Goal: Check status: Check status

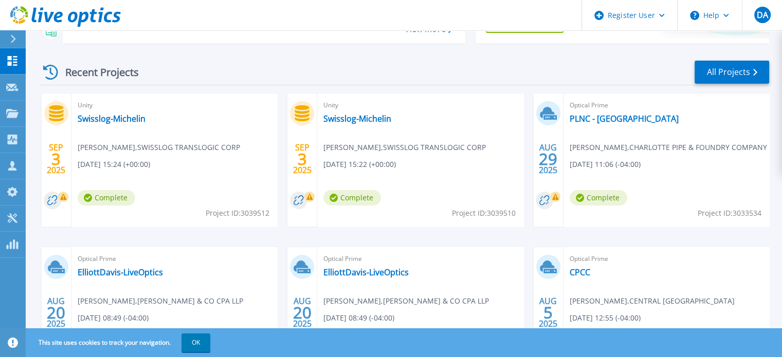
scroll to position [154, 0]
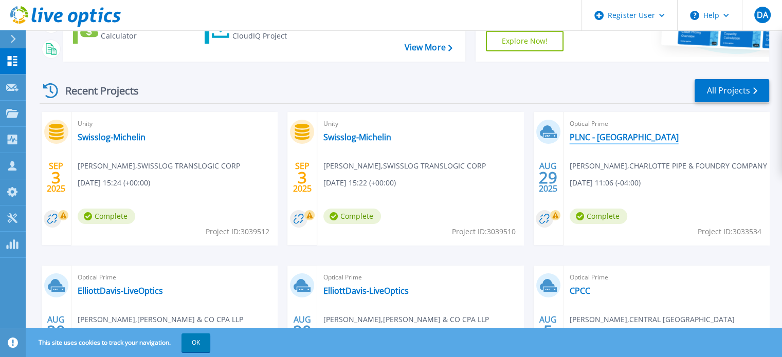
click at [583, 134] on link "PLNC - [GEOGRAPHIC_DATA]" at bounding box center [624, 137] width 109 height 10
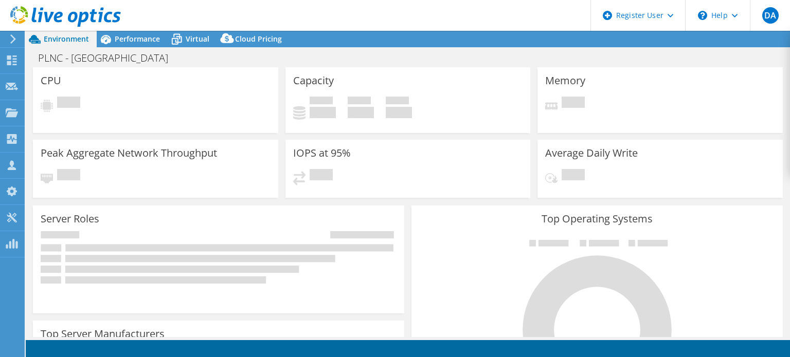
select select "USD"
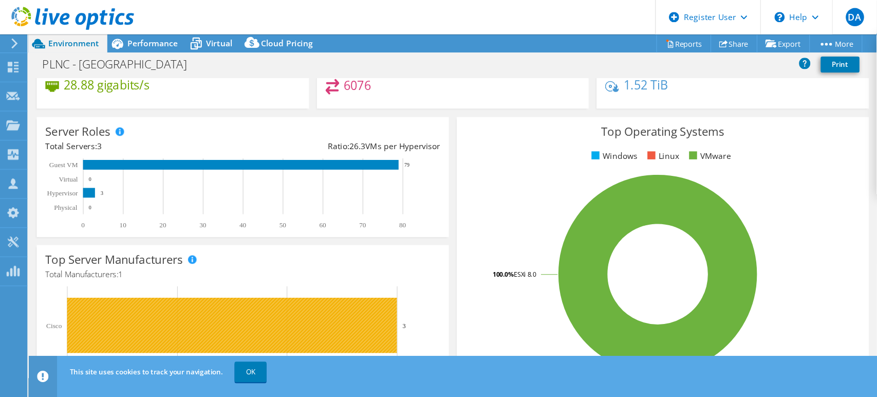
scroll to position [103, 0]
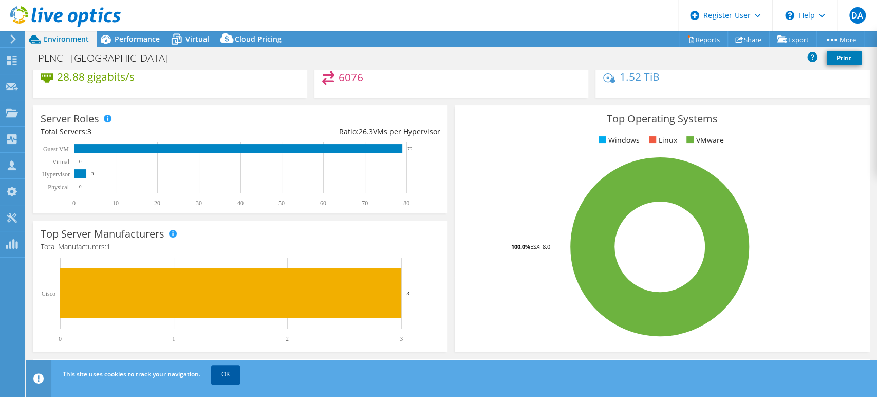
click at [231, 357] on link "OK" at bounding box center [225, 374] width 29 height 19
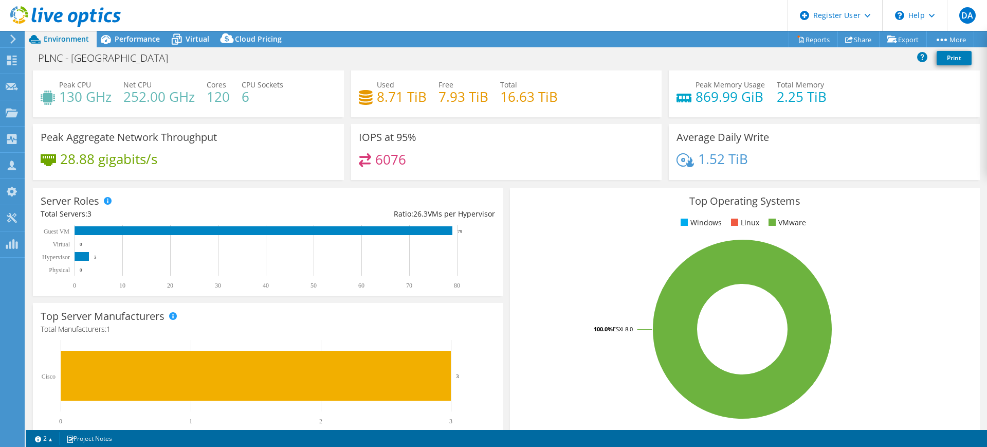
scroll to position [0, 0]
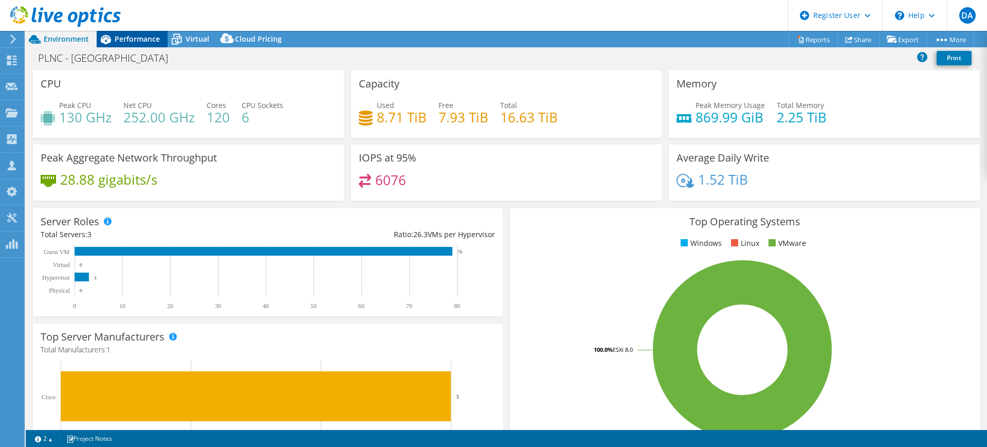
click at [144, 34] on span "Performance" at bounding box center [137, 39] width 45 height 10
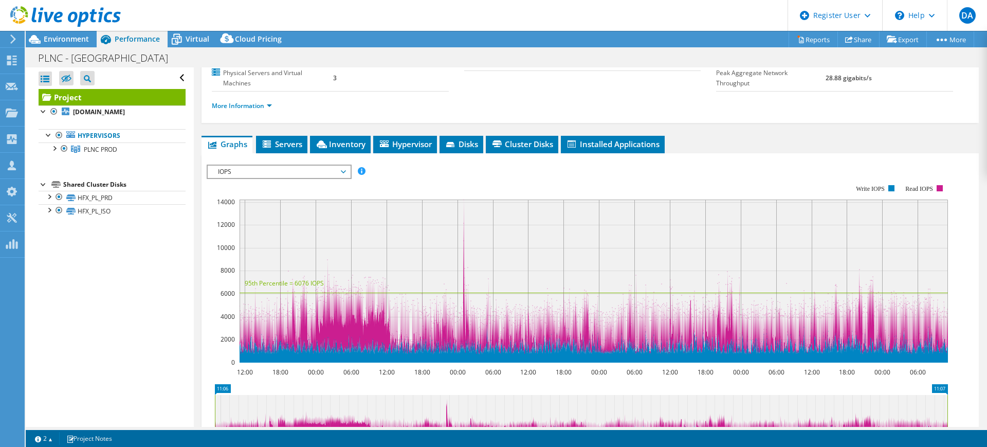
scroll to position [64, 0]
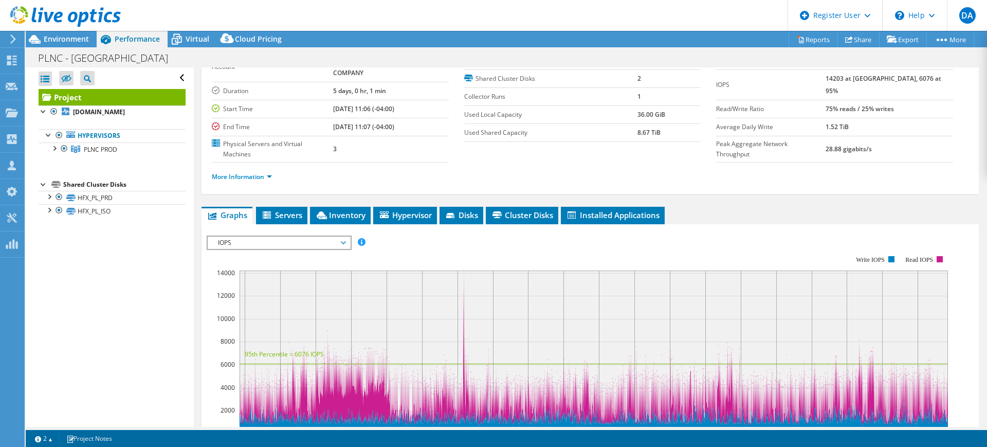
click at [265, 242] on span "IOPS" at bounding box center [279, 242] width 132 height 12
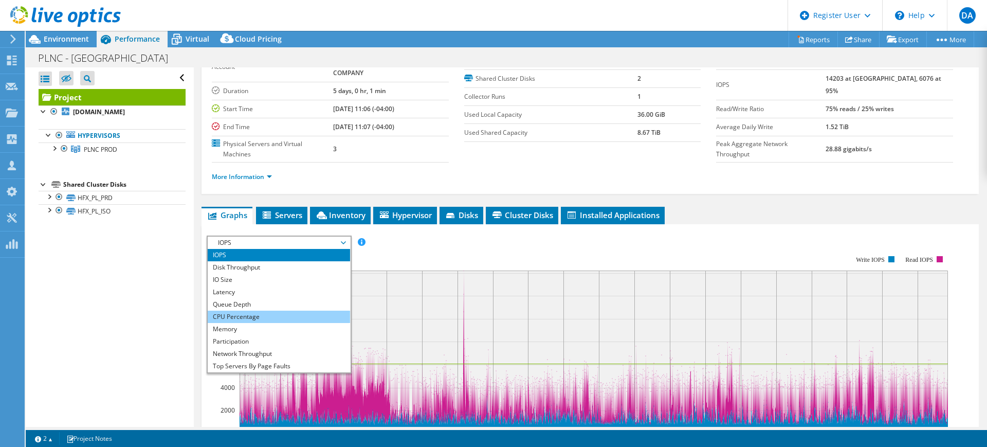
click at [240, 319] on li "CPU Percentage" at bounding box center [279, 316] width 142 height 12
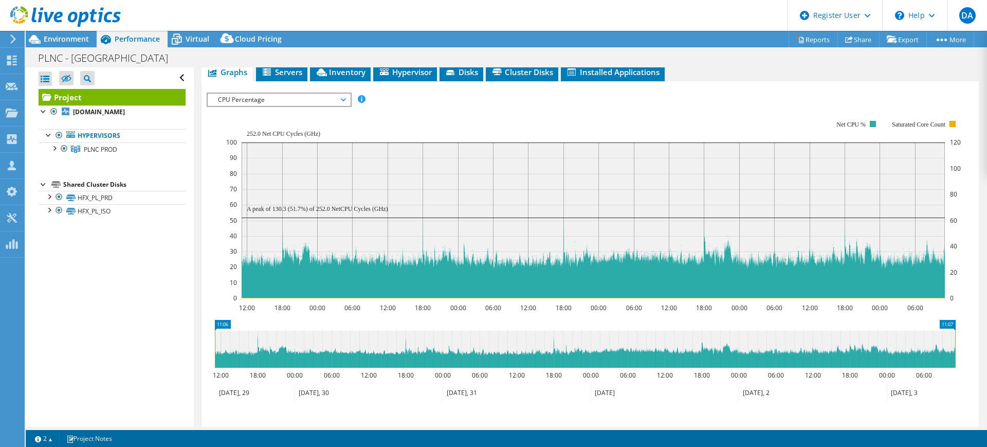
scroll to position [257, 0]
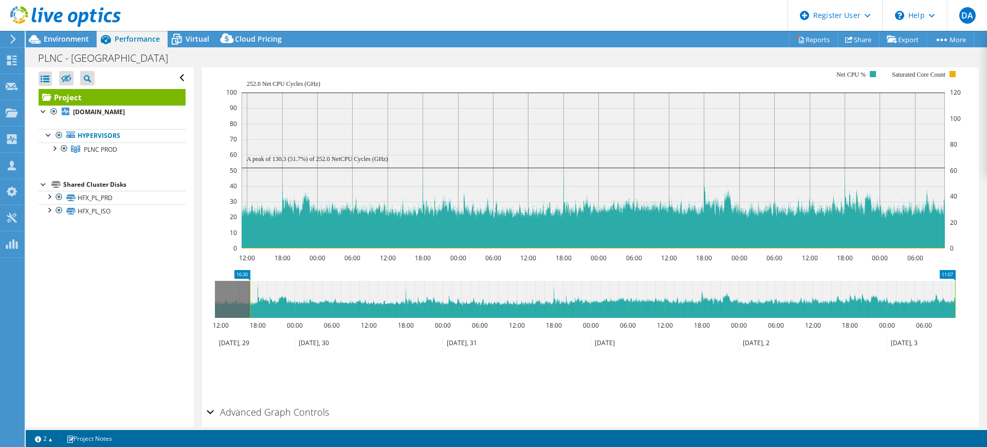
drag, startPoint x: 214, startPoint y: 294, endPoint x: 249, endPoint y: 292, distance: 35.0
click at [249, 292] on rect at bounding box center [250, 299] width 4 height 37
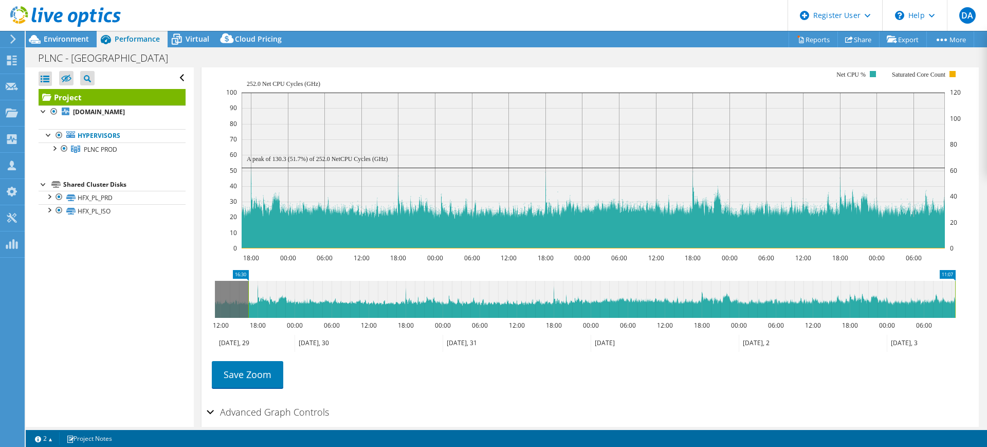
click at [286, 297] on icon at bounding box center [601, 299] width 707 height 37
drag, startPoint x: 957, startPoint y: 292, endPoint x: 932, endPoint y: 278, distance: 28.6
click at [789, 278] on icon "16:30 07:30 12:00 18:00 00:00 06:00 12:00 18:00 00:00 06:00 12:00 18:00 00:00 0…" at bounding box center [585, 311] width 757 height 82
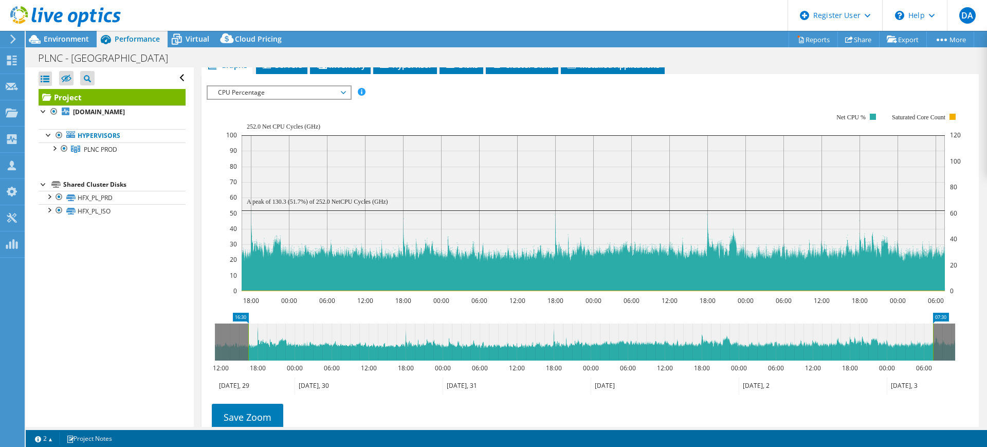
scroll to position [193, 0]
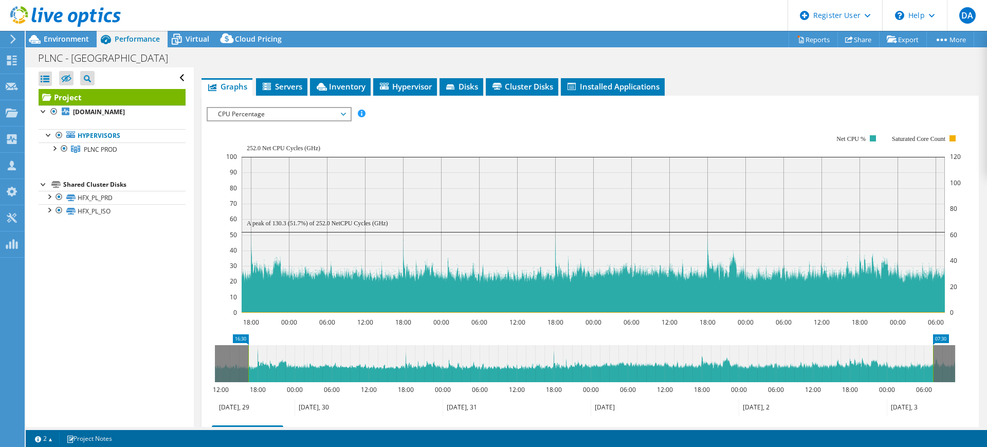
click at [606, 99] on div "IOPS Disk Throughput IO Size Latency Queue Depth CPU Percentage Memory Page Fau…" at bounding box center [590, 281] width 767 height 370
